Goal: Information Seeking & Learning: Learn about a topic

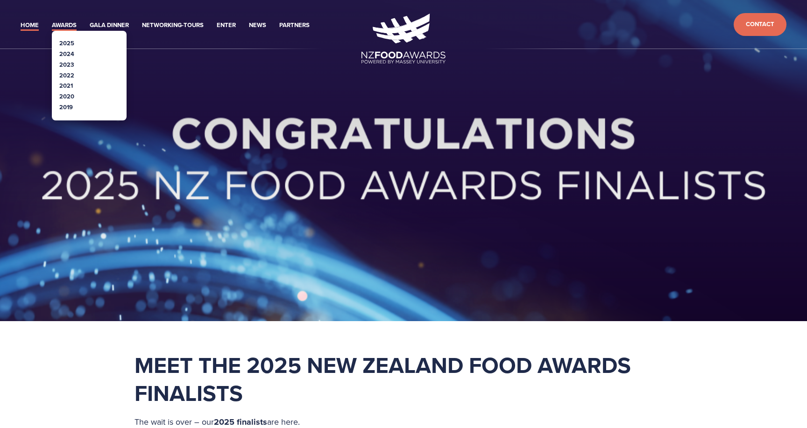
click at [74, 22] on link "Awards" at bounding box center [64, 25] width 25 height 11
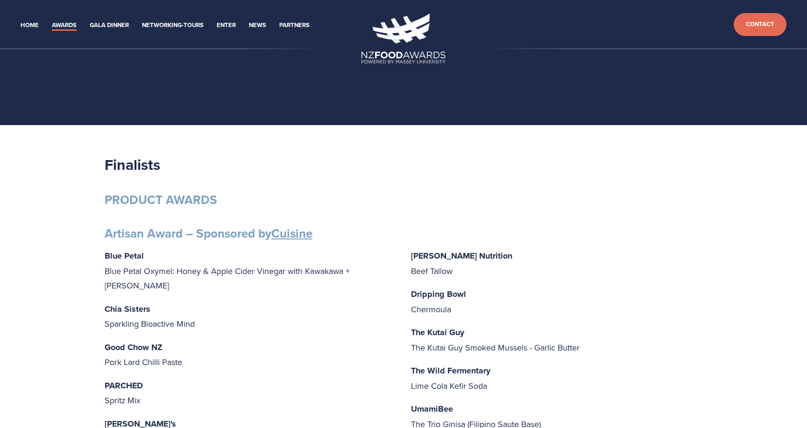
click at [166, 205] on strong "PRODUCT AWARDS" at bounding box center [161, 200] width 113 height 18
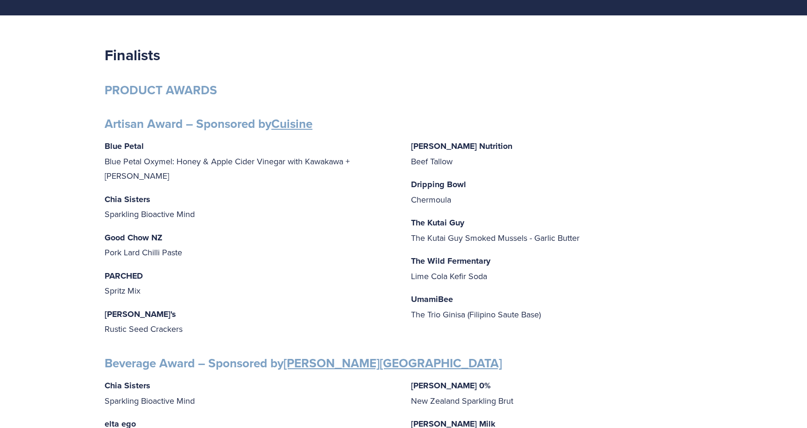
scroll to position [109, 0]
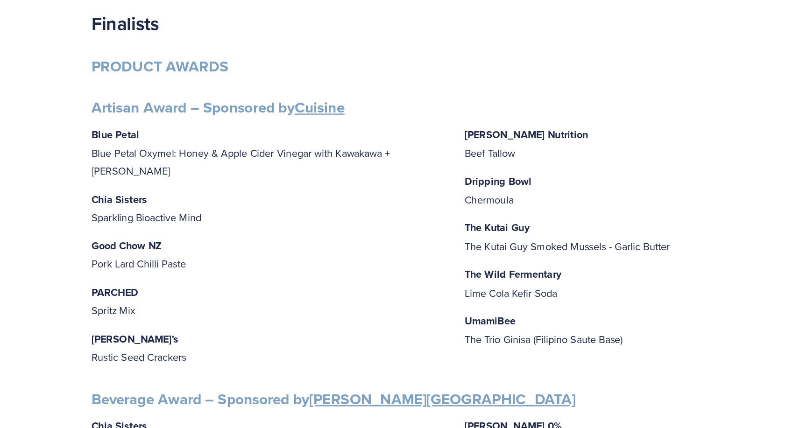
click at [148, 152] on p "Blue Petal Blue Petal Oxymel: Honey & Apple Cider Vinegar with Kawakawa + Ginger" at bounding box center [250, 162] width 291 height 45
click at [170, 193] on p "Chia Sisters Sparkling Bioactive Mind" at bounding box center [250, 208] width 291 height 30
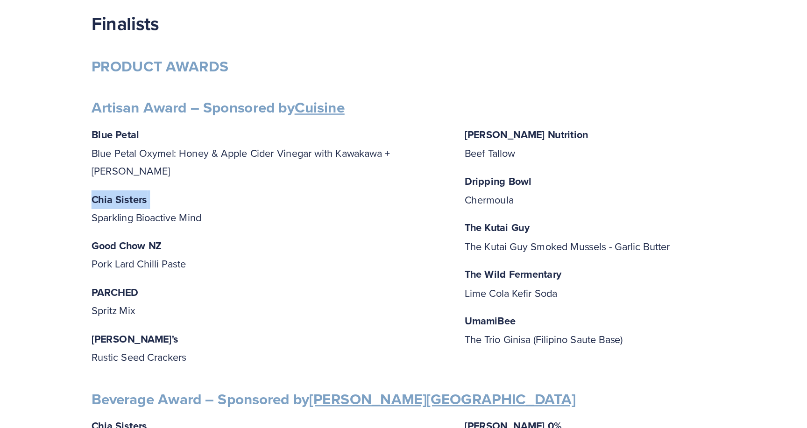
click at [170, 193] on p "Chia Sisters Sparkling Bioactive Mind" at bounding box center [250, 208] width 291 height 30
click at [165, 193] on p "Chia Sisters Sparkling Bioactive Mind" at bounding box center [250, 208] width 291 height 30
click at [191, 193] on p "Chia Sisters Sparkling Bioactive Mind" at bounding box center [250, 208] width 291 height 30
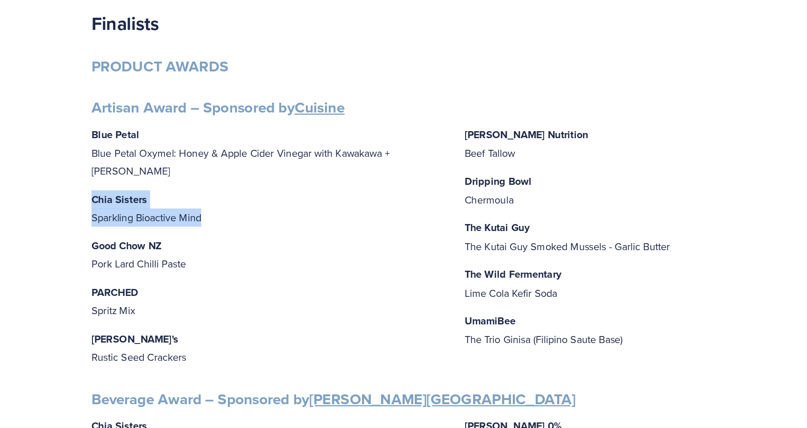
drag, startPoint x: 216, startPoint y: 205, endPoint x: 103, endPoint y: 183, distance: 115.3
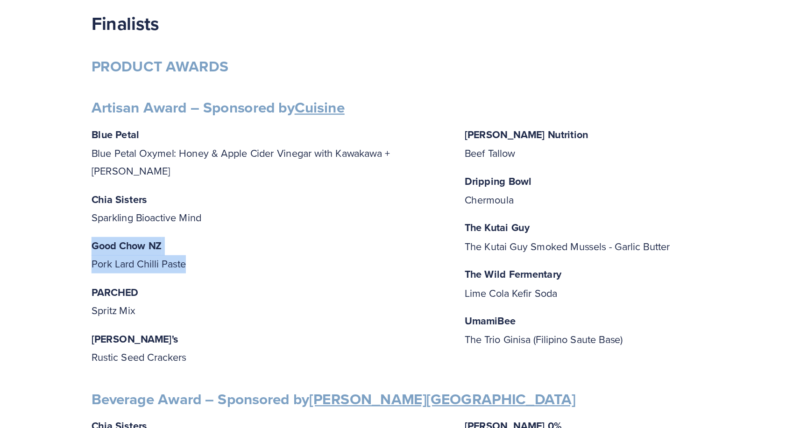
drag, startPoint x: 192, startPoint y: 240, endPoint x: 106, endPoint y: 223, distance: 88.0
click at [106, 231] on p "Good Chow NZ Pork Lard Chilli Paste" at bounding box center [250, 246] width 291 height 30
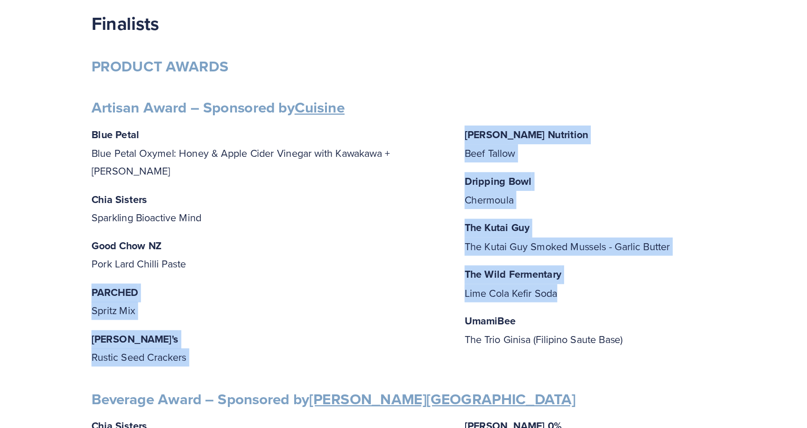
drag, startPoint x: 491, startPoint y: 276, endPoint x: 401, endPoint y: 254, distance: 93.0
click at [401, 254] on div "Blue Petal Blue Petal Oxymel: Honey & Apple Cider Vinegar with Kawakawa + Ginge…" at bounding box center [404, 239] width 598 height 199
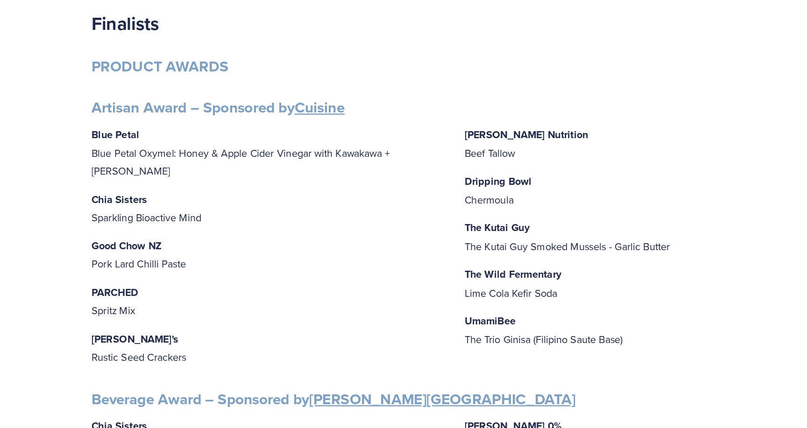
click at [426, 258] on strong "The Wild Fermentary" at bounding box center [450, 262] width 79 height 12
drag, startPoint x: 406, startPoint y: 258, endPoint x: 490, endPoint y: 272, distance: 85.2
click at [490, 272] on div "Blue Petal Blue Petal Oxymel: Honey & Apple Cider Vinegar with Kawakawa + Ginge…" at bounding box center [404, 239] width 598 height 199
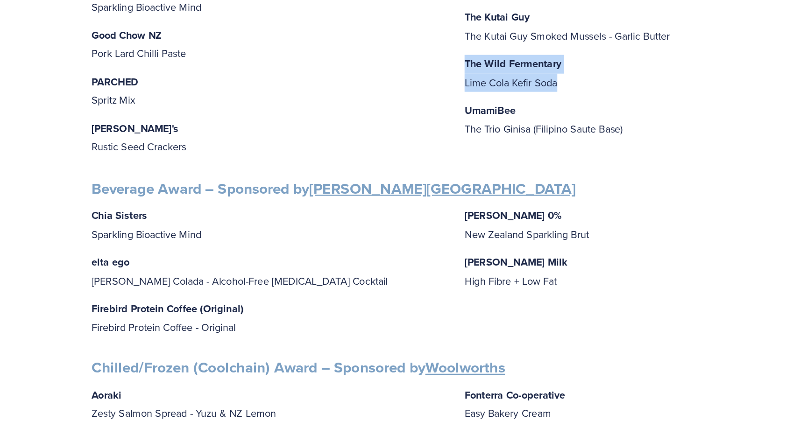
scroll to position [243, 0]
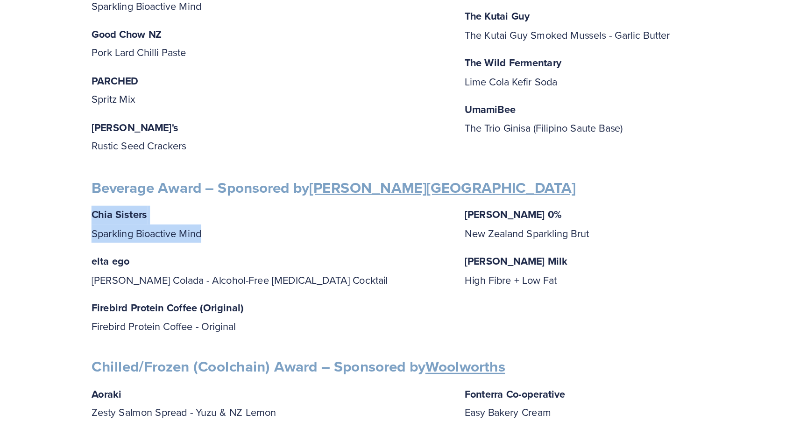
drag, startPoint x: 201, startPoint y: 259, endPoint x: 100, endPoint y: 247, distance: 101.6
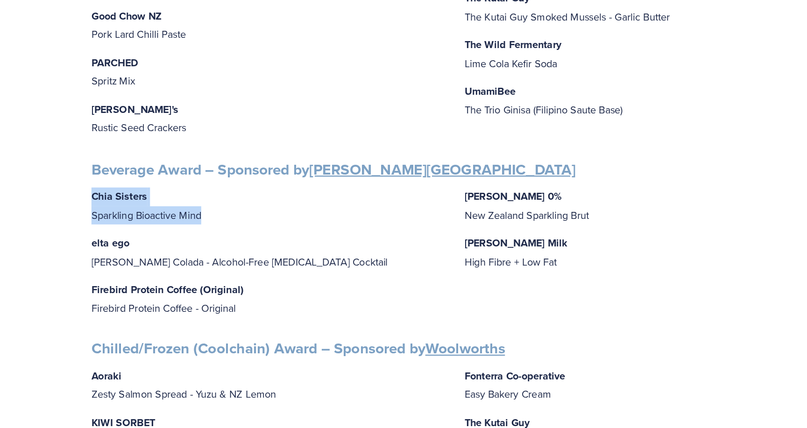
scroll to position [261, 0]
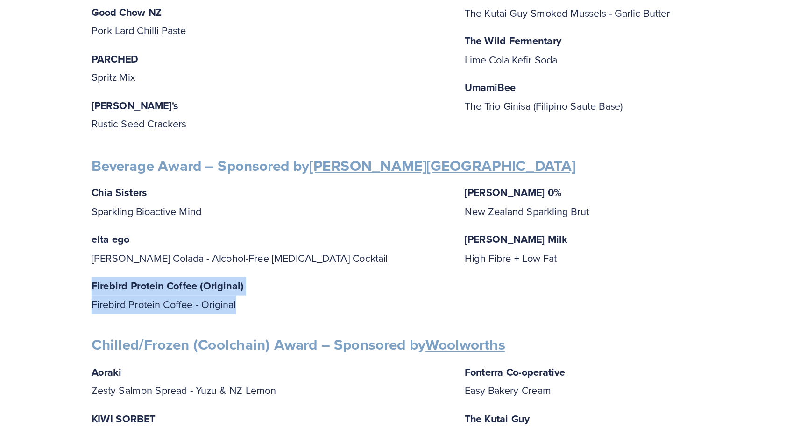
drag, startPoint x: 238, startPoint y: 323, endPoint x: 104, endPoint y: 302, distance: 135.1
click at [105, 304] on p "Firebird Protein Coffee (Original) Firebird Protein Coffee - Original" at bounding box center [250, 319] width 291 height 30
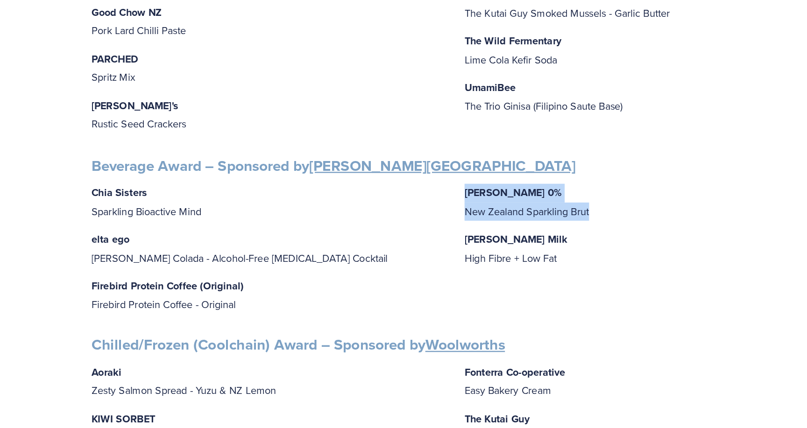
drag, startPoint x: 527, startPoint y: 243, endPoint x: 409, endPoint y: 226, distance: 118.9
click at [409, 227] on div "Chia Sisters Sparkling Bioactive Mind elta ego Pina Colada - Alcohol-Free Adapt…" at bounding box center [404, 280] width 598 height 106
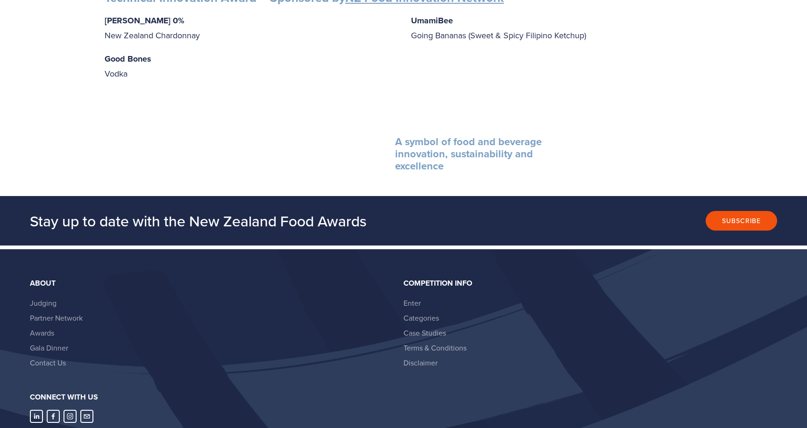
scroll to position [1550, 0]
